Goal: Task Accomplishment & Management: Use online tool/utility

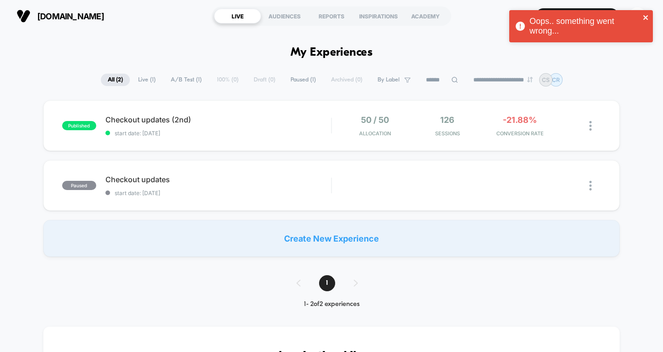
click at [646, 15] on icon "close" at bounding box center [645, 17] width 6 height 7
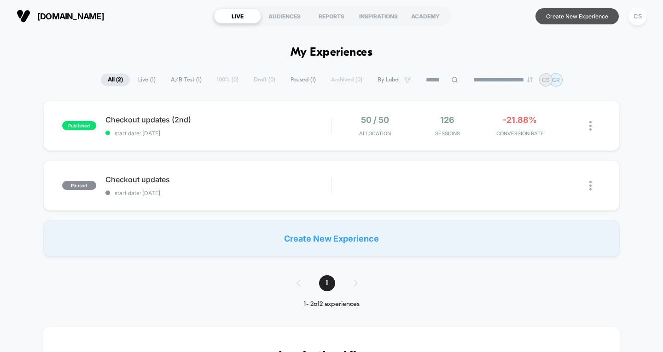
click at [573, 18] on button "Create New Experience" at bounding box center [576, 16] width 83 height 16
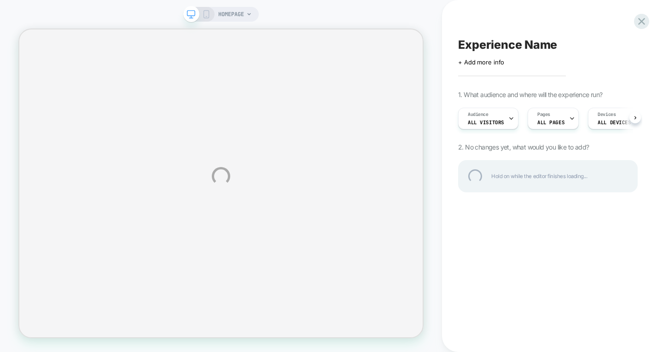
click at [557, 120] on div "HOMEPAGE Experience Name Click to edit experience details + Add more info 1. Wh…" at bounding box center [331, 176] width 663 height 352
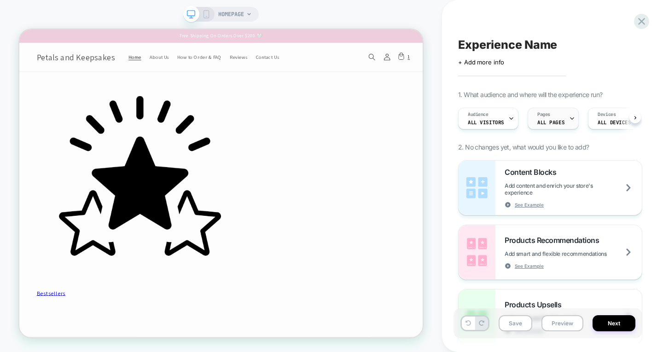
click at [570, 118] on icon at bounding box center [571, 119] width 3 height 2
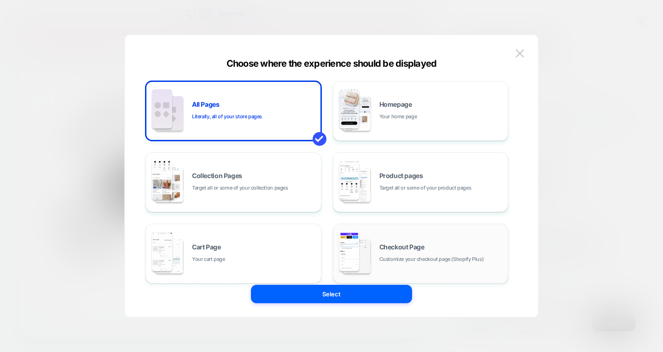
click at [397, 235] on div "Checkout Page Customize your checkout page (Shopify Plus)" at bounding box center [421, 253] width 166 height 51
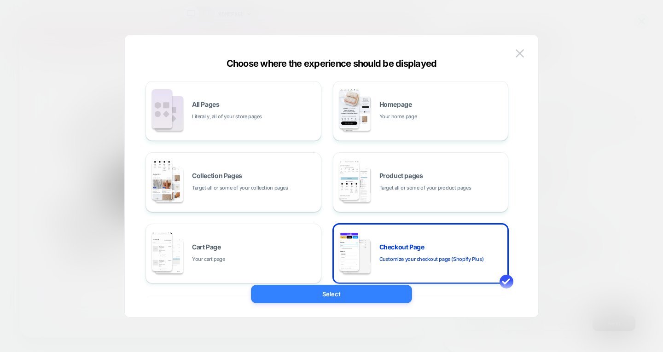
click at [370, 293] on button "Select" at bounding box center [331, 294] width 161 height 18
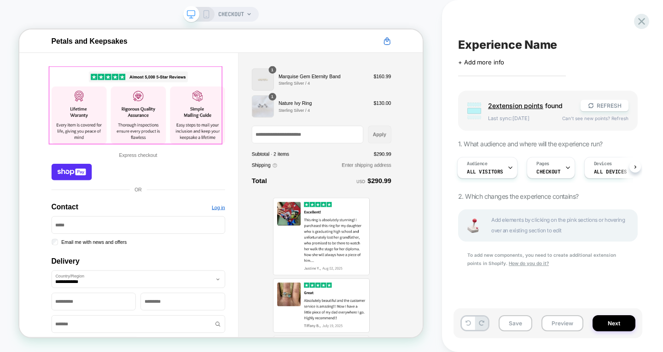
scroll to position [0, 0]
click at [218, 141] on img "Contact" at bounding box center [177, 130] width 231 height 104
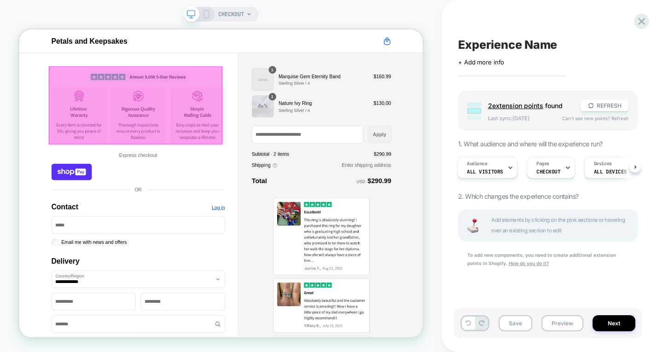
click at [275, 142] on div at bounding box center [173, 130] width 231 height 104
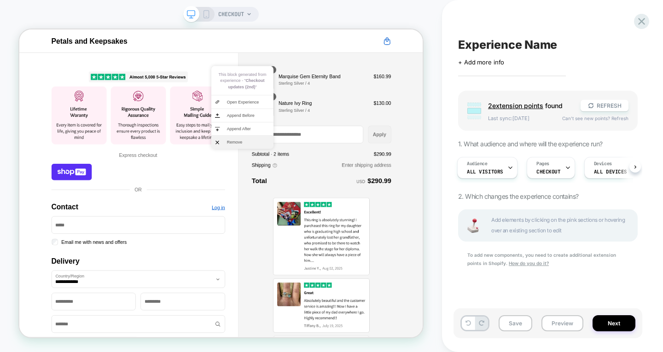
click at [302, 178] on span "Remove" at bounding box center [325, 180] width 58 height 8
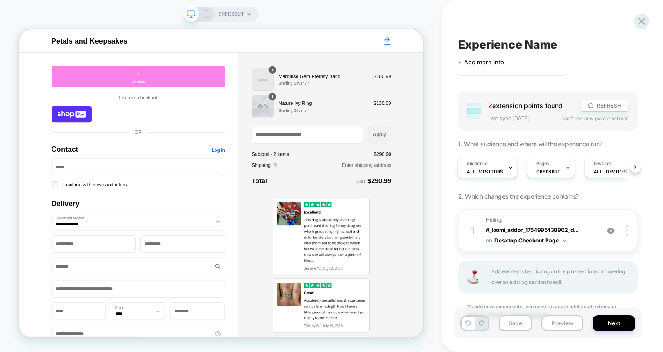
click at [246, 98] on div "+ benefits" at bounding box center [177, 92] width 231 height 28
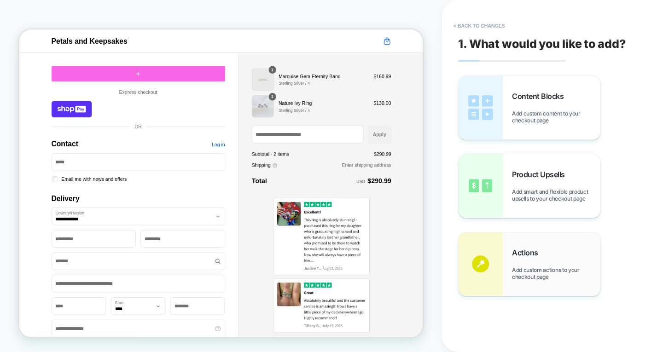
click at [569, 252] on div "Actions Add custom actions to your checkout page" at bounding box center [556, 264] width 88 height 32
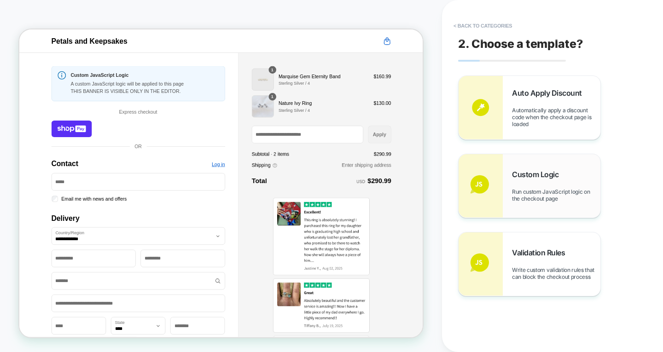
click at [549, 167] on div "Custom Logic Run custom JavaScript logic on the checkout page" at bounding box center [529, 186] width 142 height 64
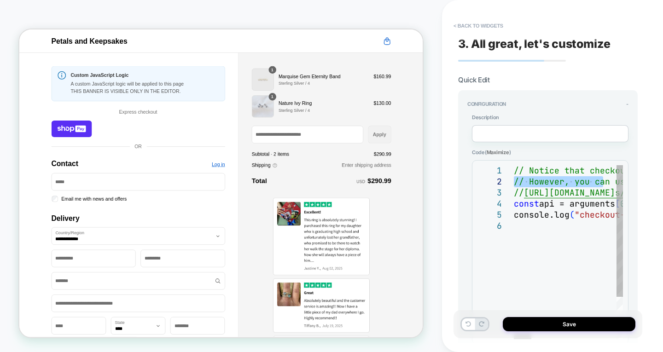
drag, startPoint x: 601, startPoint y: 178, endPoint x: 494, endPoint y: 179, distance: 106.8
click at [556, 176] on link "Follow link" at bounding box center [553, 179] width 43 height 10
click at [466, 24] on button "< Back to widgets" at bounding box center [478, 25] width 59 height 15
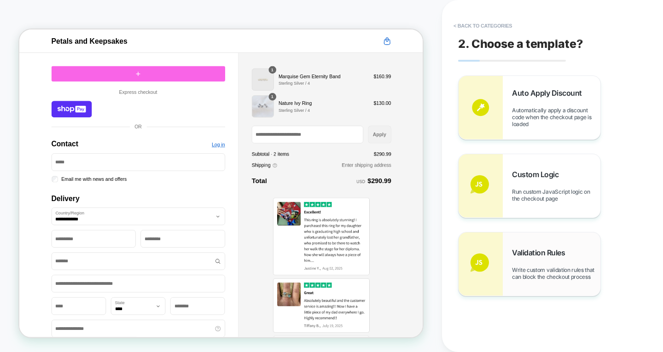
click at [542, 256] on span "Validation Rules" at bounding box center [541, 252] width 58 height 9
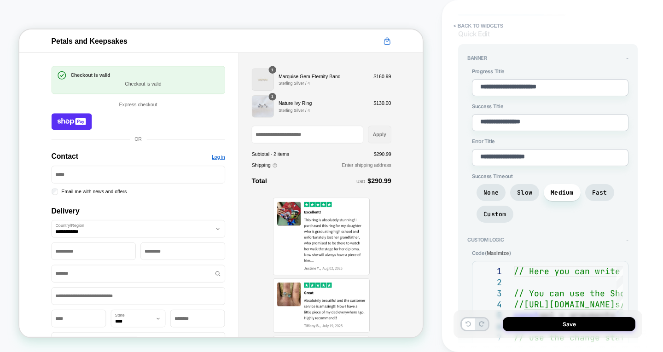
scroll to position [254, 0]
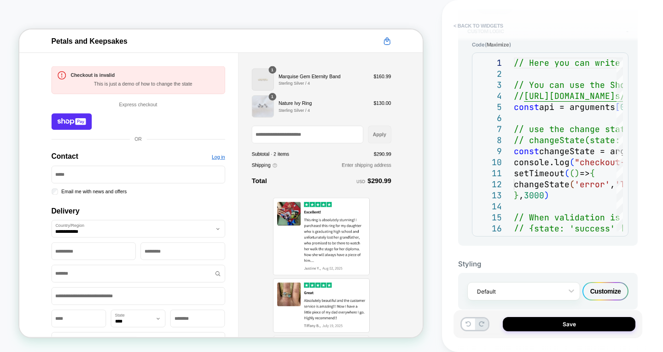
click at [482, 27] on button "< Back to widgets" at bounding box center [478, 25] width 59 height 15
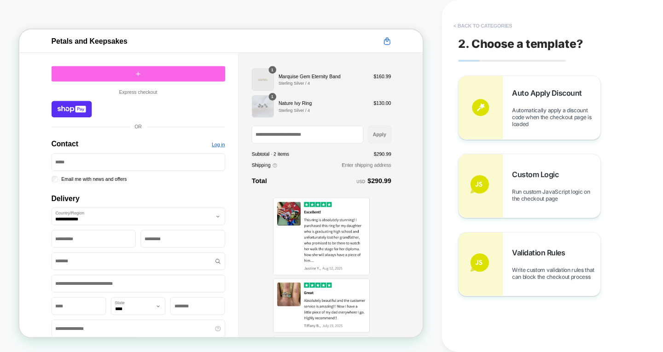
scroll to position [0, 0]
click at [482, 27] on button "< Back to categories" at bounding box center [483, 25] width 68 height 15
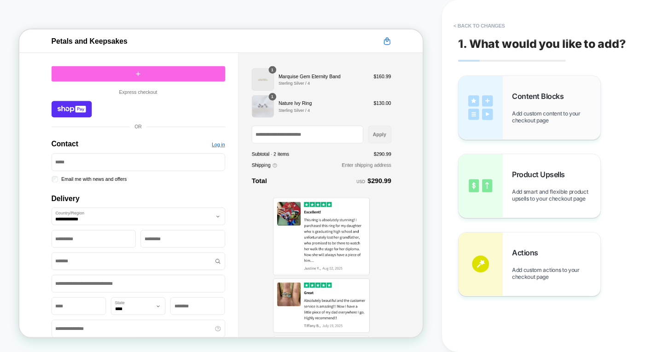
click at [518, 83] on div "Content Blocks Add custom content to your checkout page" at bounding box center [529, 108] width 142 height 64
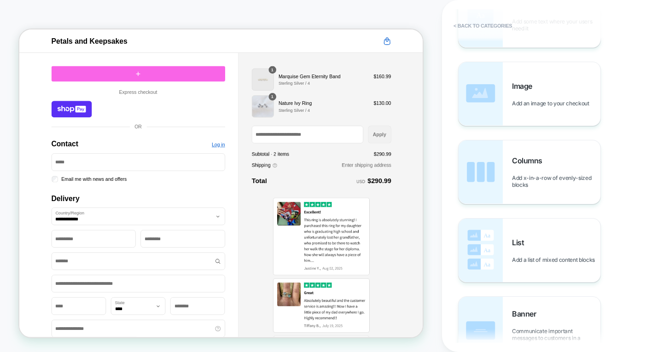
scroll to position [138, 0]
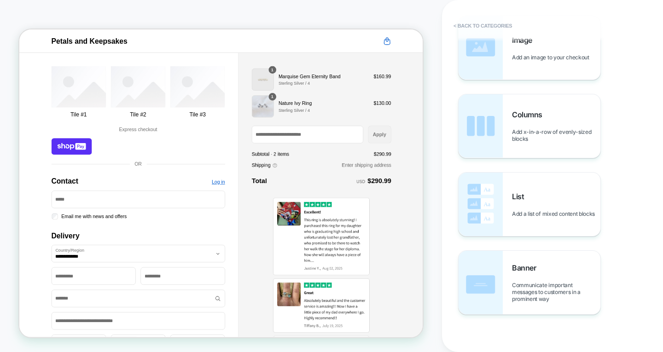
click at [529, 127] on div "Columns Add x-in-a-row of evenly-sized blocks" at bounding box center [556, 126] width 88 height 32
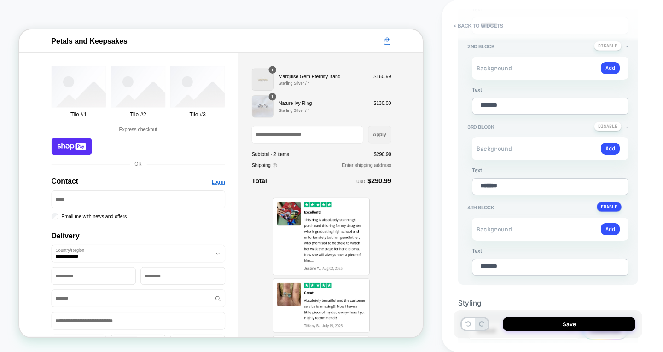
scroll to position [167, 0]
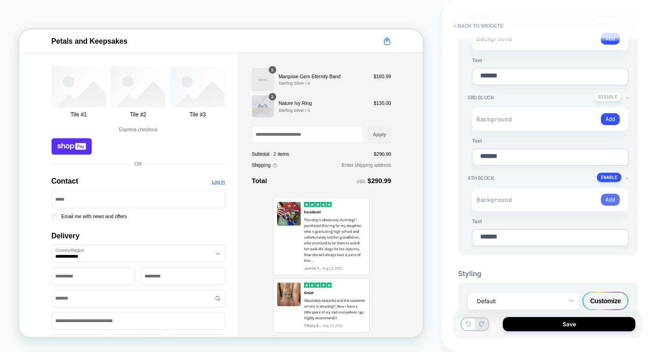
click at [613, 197] on button "Add" at bounding box center [610, 200] width 19 height 12
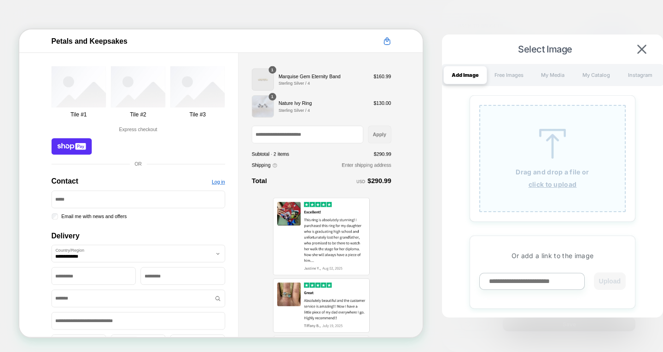
click at [539, 151] on img at bounding box center [551, 144] width 41 height 30
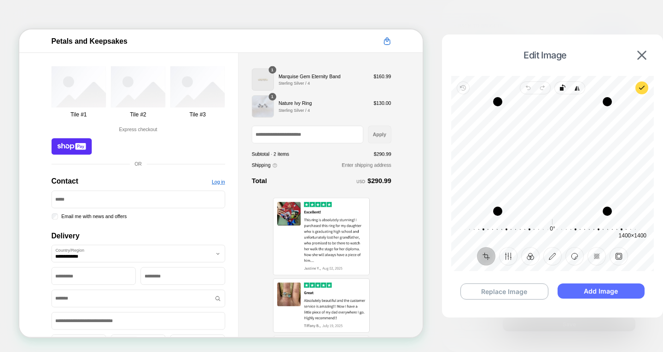
click at [612, 293] on button "Add Image" at bounding box center [600, 290] width 87 height 15
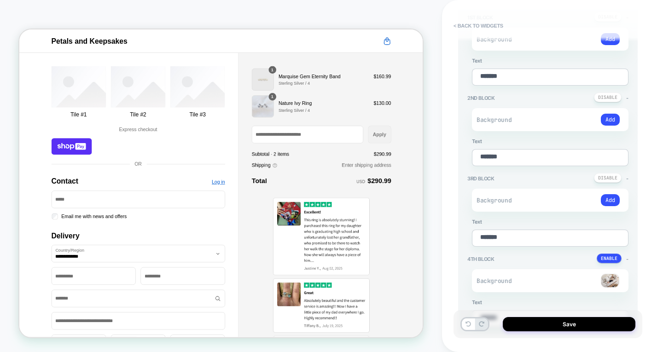
scroll to position [121, 0]
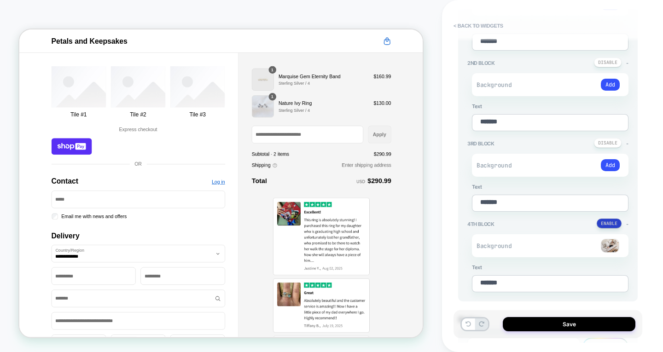
click at [616, 219] on button at bounding box center [608, 224] width 25 height 10
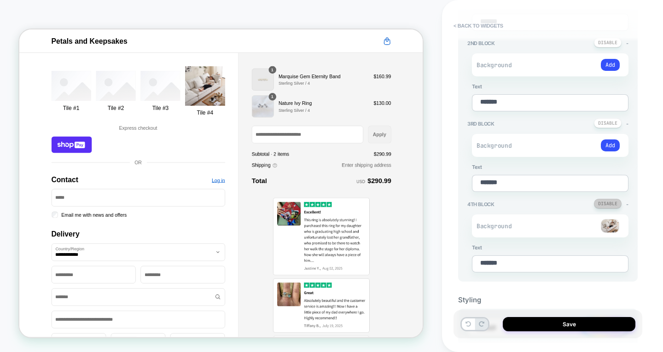
scroll to position [176, 0]
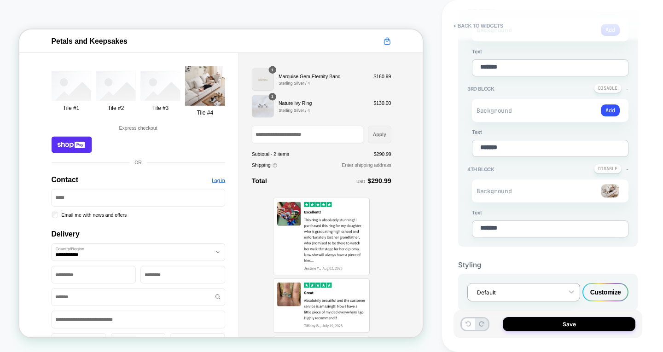
click at [562, 296] on div "Default" at bounding box center [523, 292] width 113 height 18
click at [562, 283] on div "Default" at bounding box center [523, 292] width 113 height 18
click at [618, 284] on div "Customize" at bounding box center [605, 292] width 46 height 18
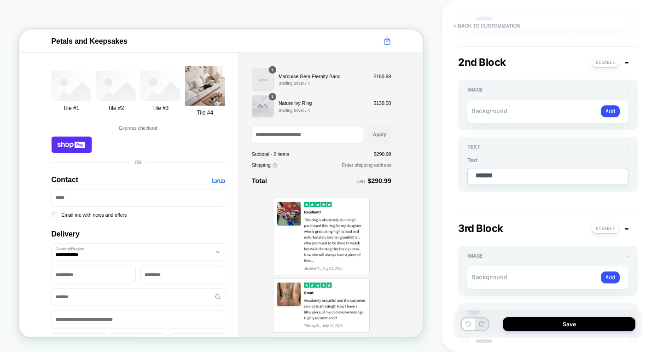
scroll to position [1892, 0]
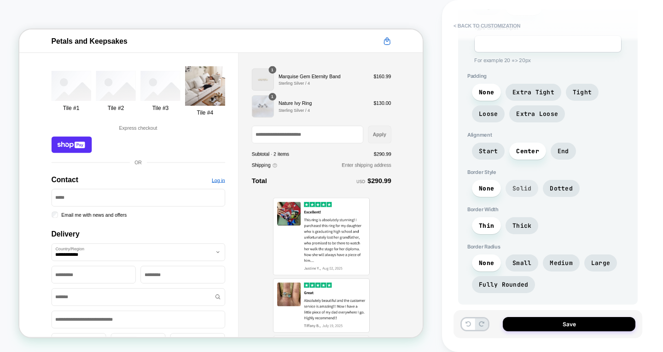
click at [521, 185] on span "Solid" at bounding box center [521, 189] width 19 height 8
click at [558, 185] on span "Dotted" at bounding box center [560, 189] width 23 height 8
click at [522, 259] on span "Small" at bounding box center [521, 263] width 19 height 8
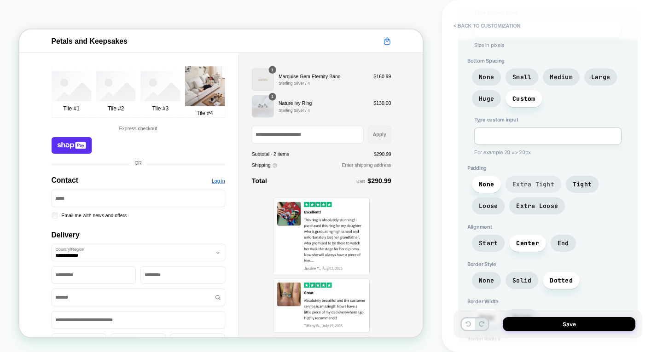
click at [539, 180] on span "Extra Tight" at bounding box center [533, 184] width 42 height 8
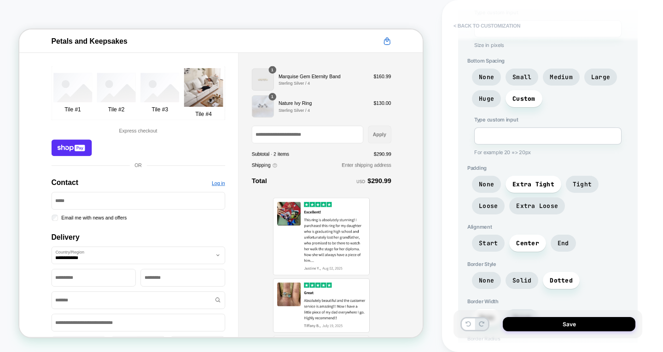
click at [469, 25] on button "< Back to customization" at bounding box center [487, 25] width 76 height 15
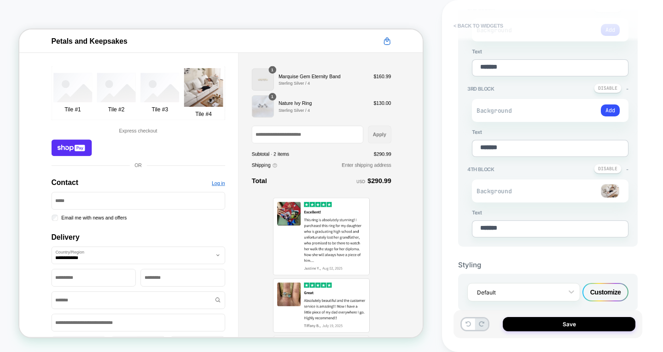
click at [469, 25] on button "< Back to widgets" at bounding box center [478, 25] width 59 height 15
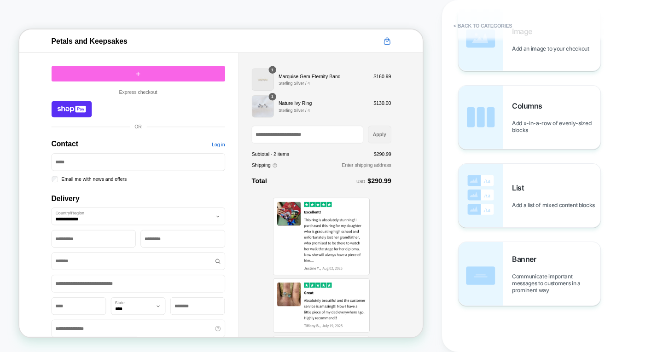
scroll to position [0, 0]
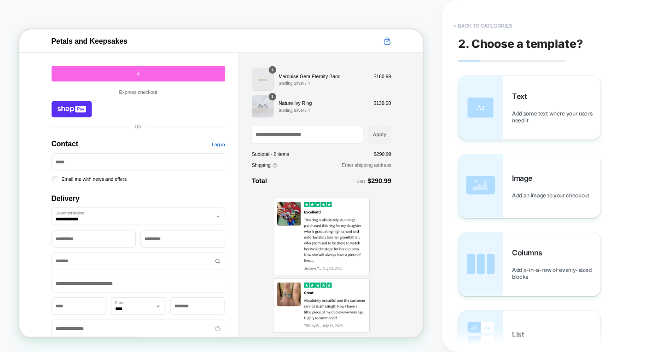
click at [481, 25] on button "< Back to categories" at bounding box center [483, 25] width 68 height 15
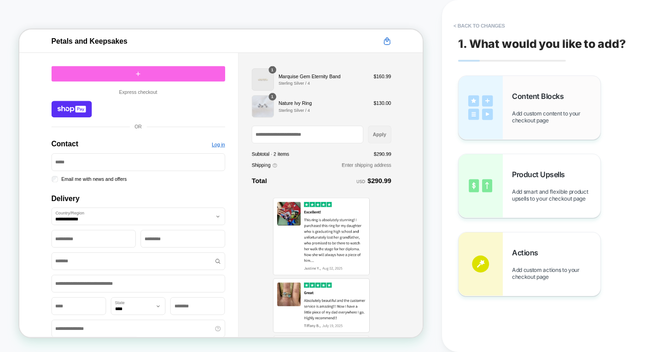
click at [520, 118] on span "Add custom content to your checkout page" at bounding box center [556, 117] width 88 height 14
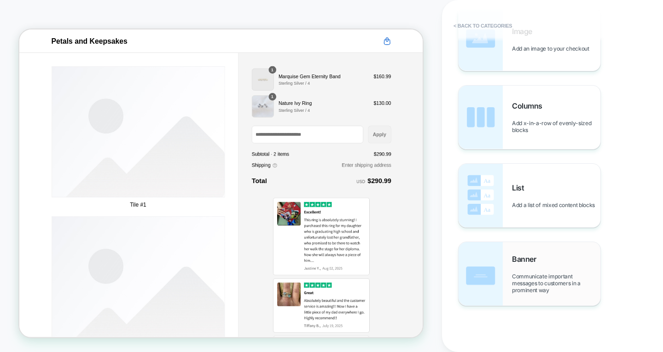
click at [536, 266] on div "Banner Communicate important messages to customers in a prominent way" at bounding box center [556, 273] width 88 height 39
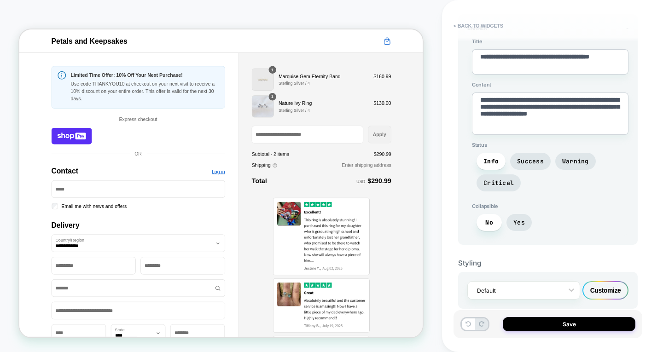
click at [599, 287] on div "Customize" at bounding box center [605, 290] width 46 height 18
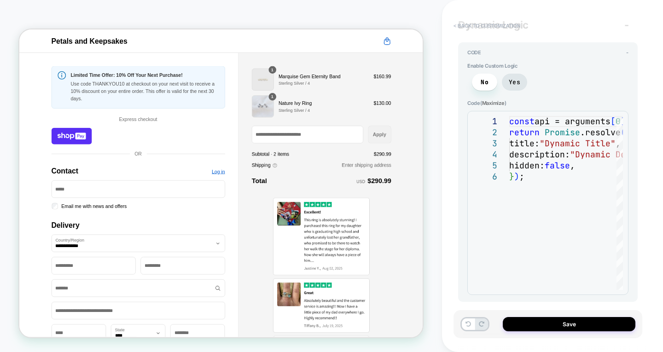
click at [483, 28] on button "< Back to customization" at bounding box center [487, 25] width 76 height 15
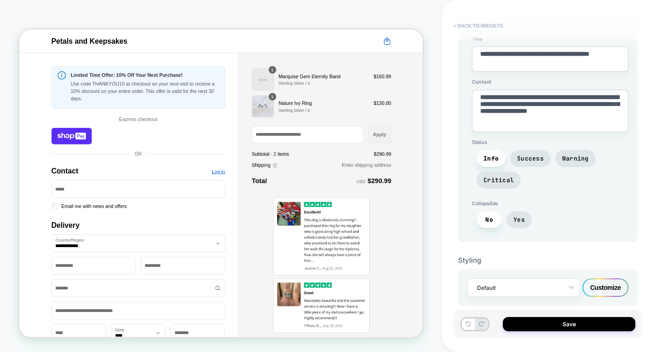
scroll to position [76, 0]
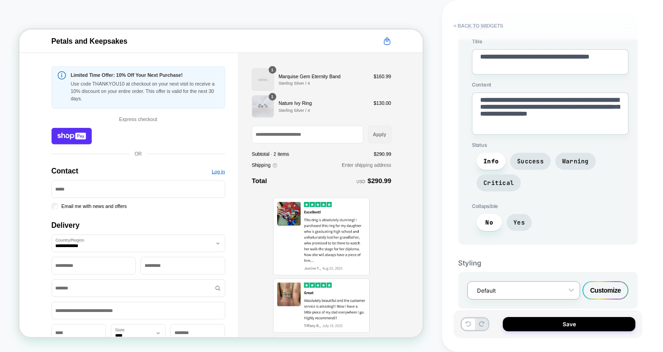
click at [508, 289] on div at bounding box center [517, 290] width 81 height 9
click at [595, 286] on div "Customize" at bounding box center [605, 290] width 46 height 18
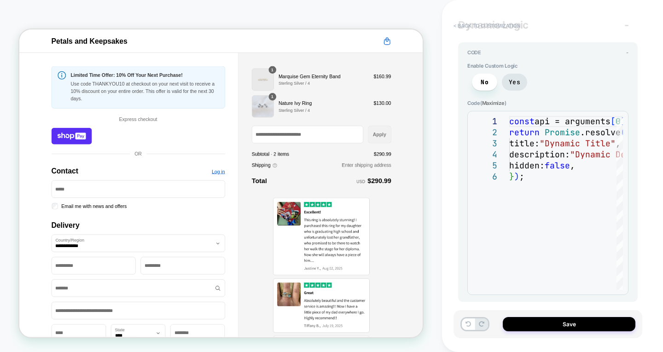
click at [491, 24] on button "< Back to customization" at bounding box center [487, 25] width 76 height 15
type textarea "*"
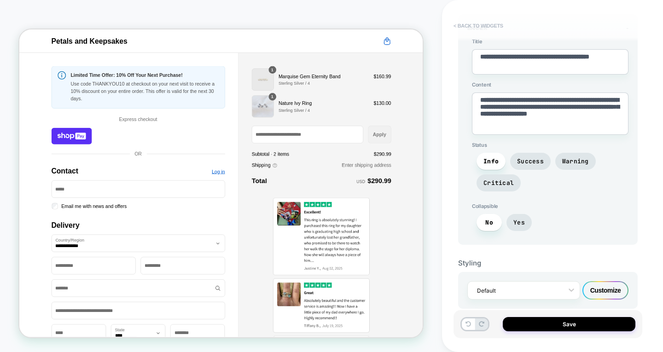
click at [491, 24] on button "< Back to widgets" at bounding box center [478, 25] width 59 height 15
